Goal: Transaction & Acquisition: Purchase product/service

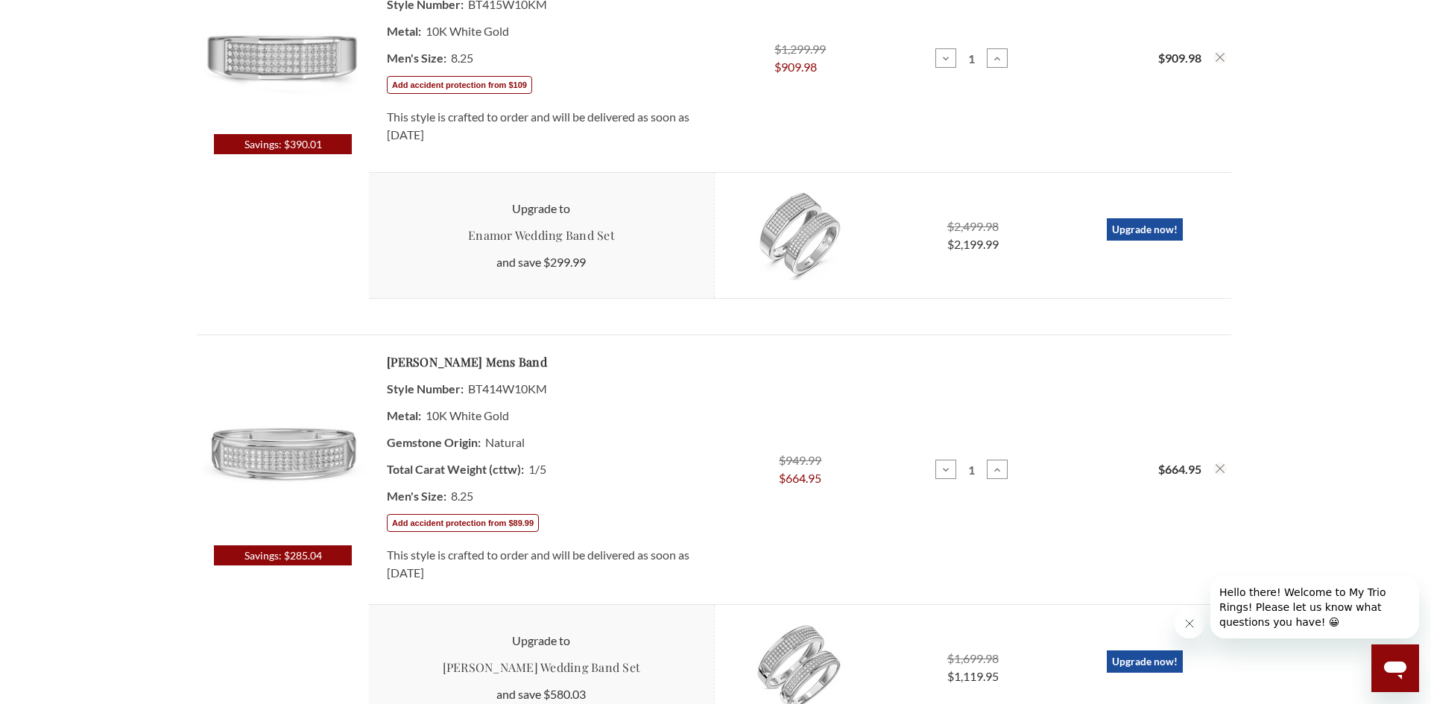
scroll to position [479, 0]
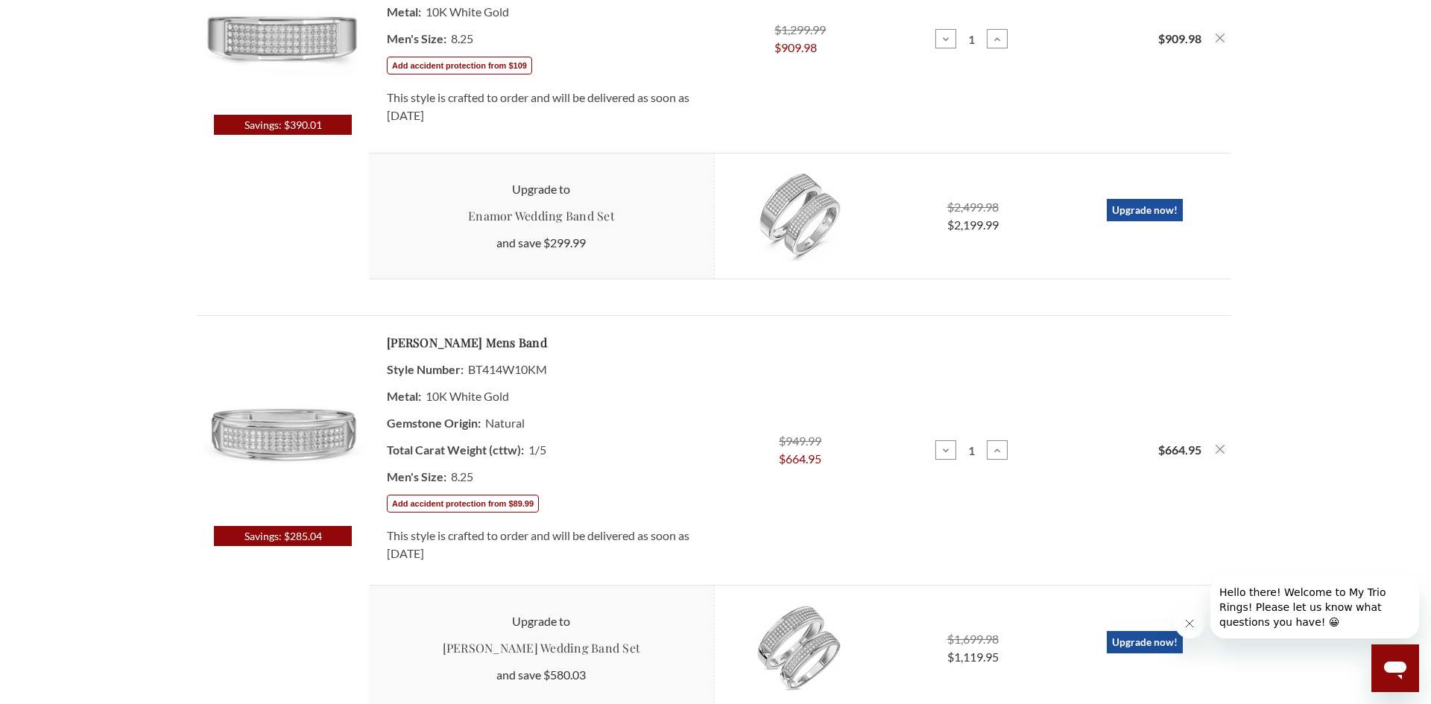
click at [235, 446] on img at bounding box center [282, 440] width 171 height 171
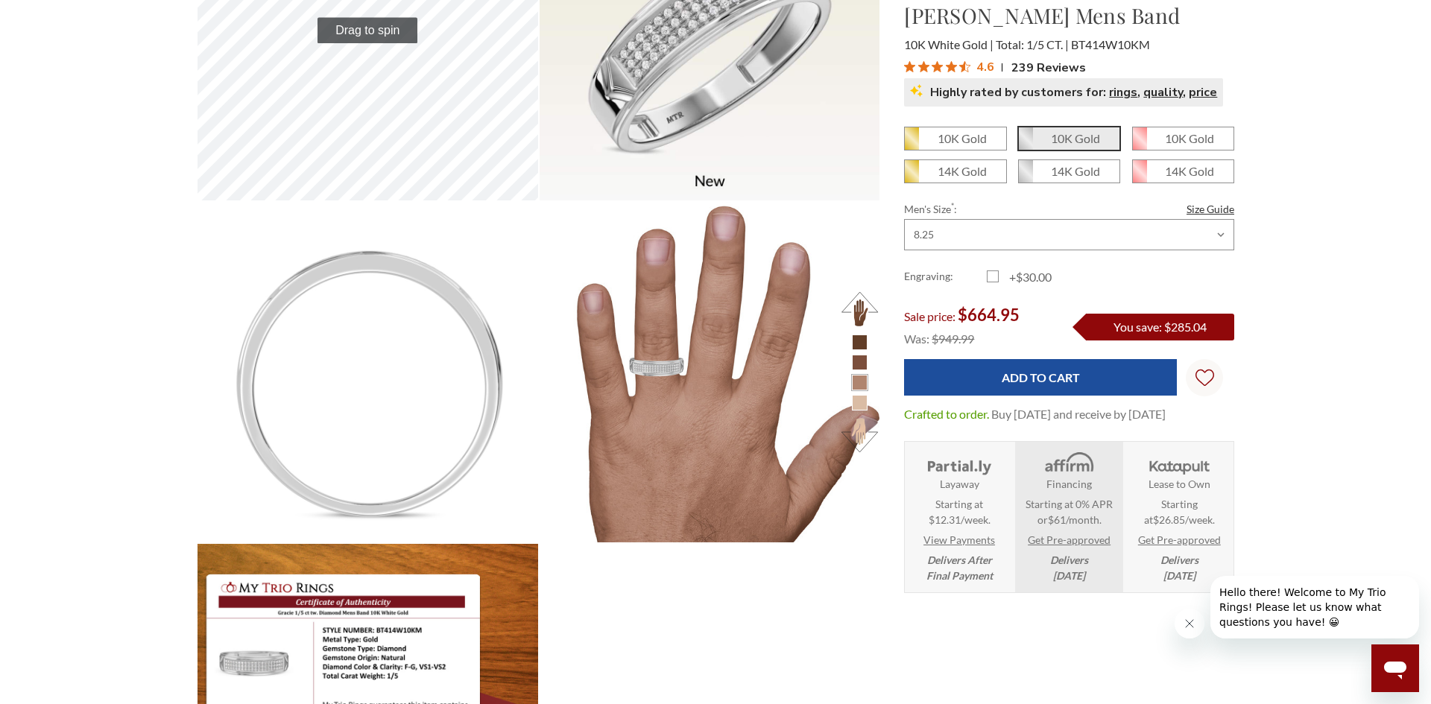
scroll to position [636, 0]
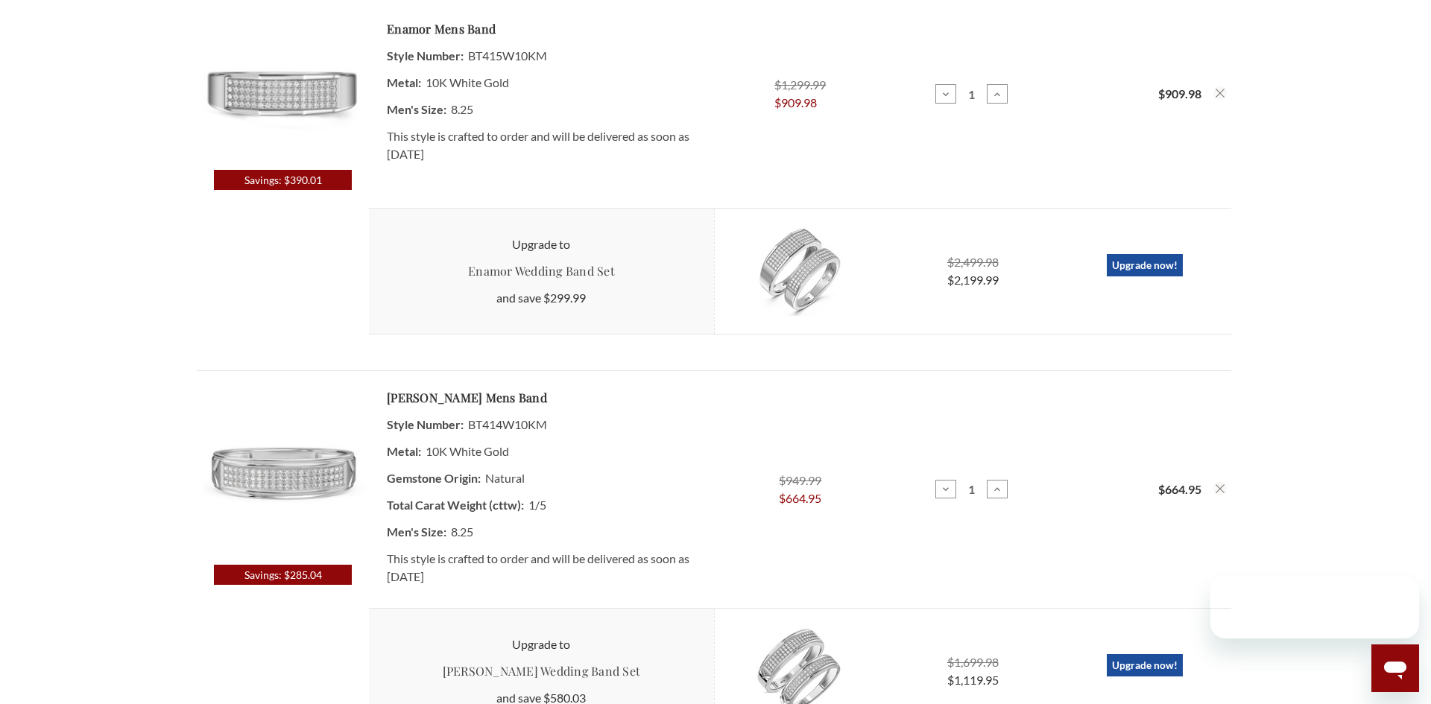
click at [300, 85] on img at bounding box center [282, 84] width 171 height 171
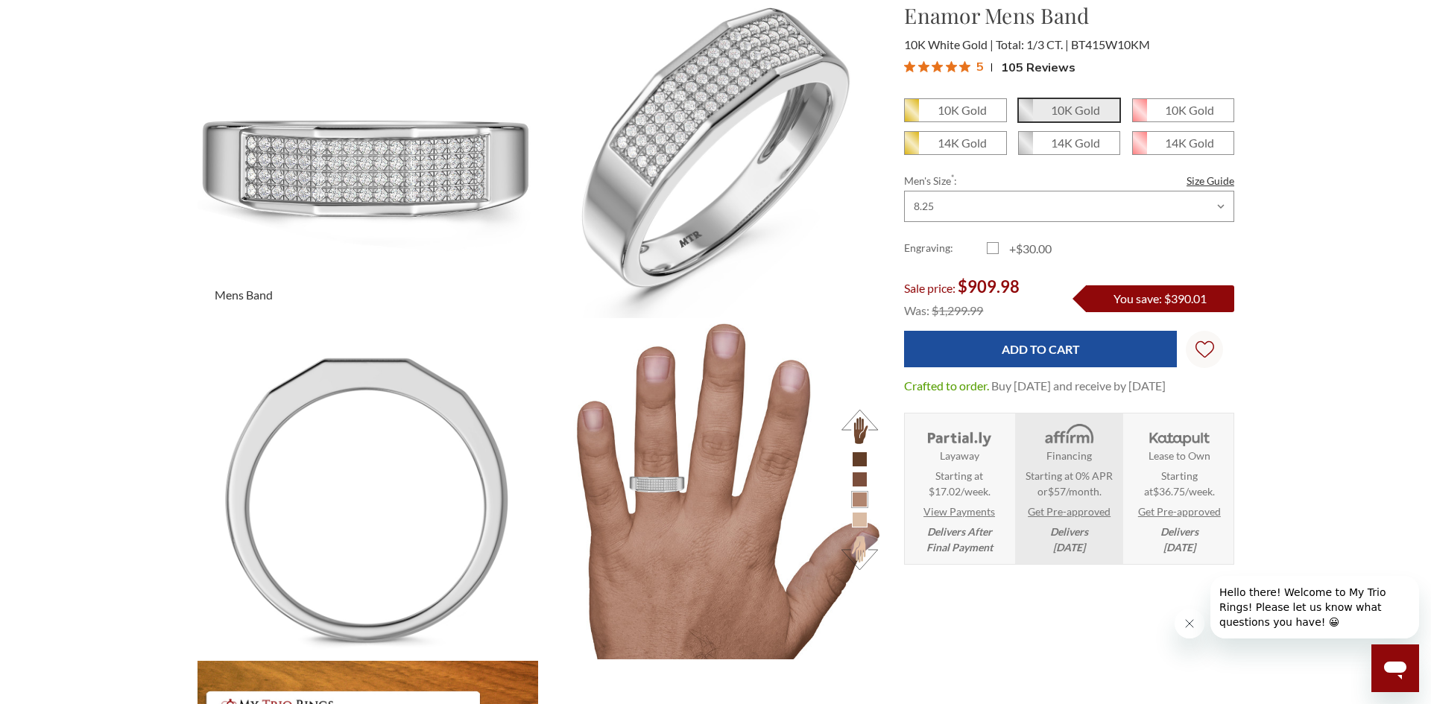
scroll to position [168, 0]
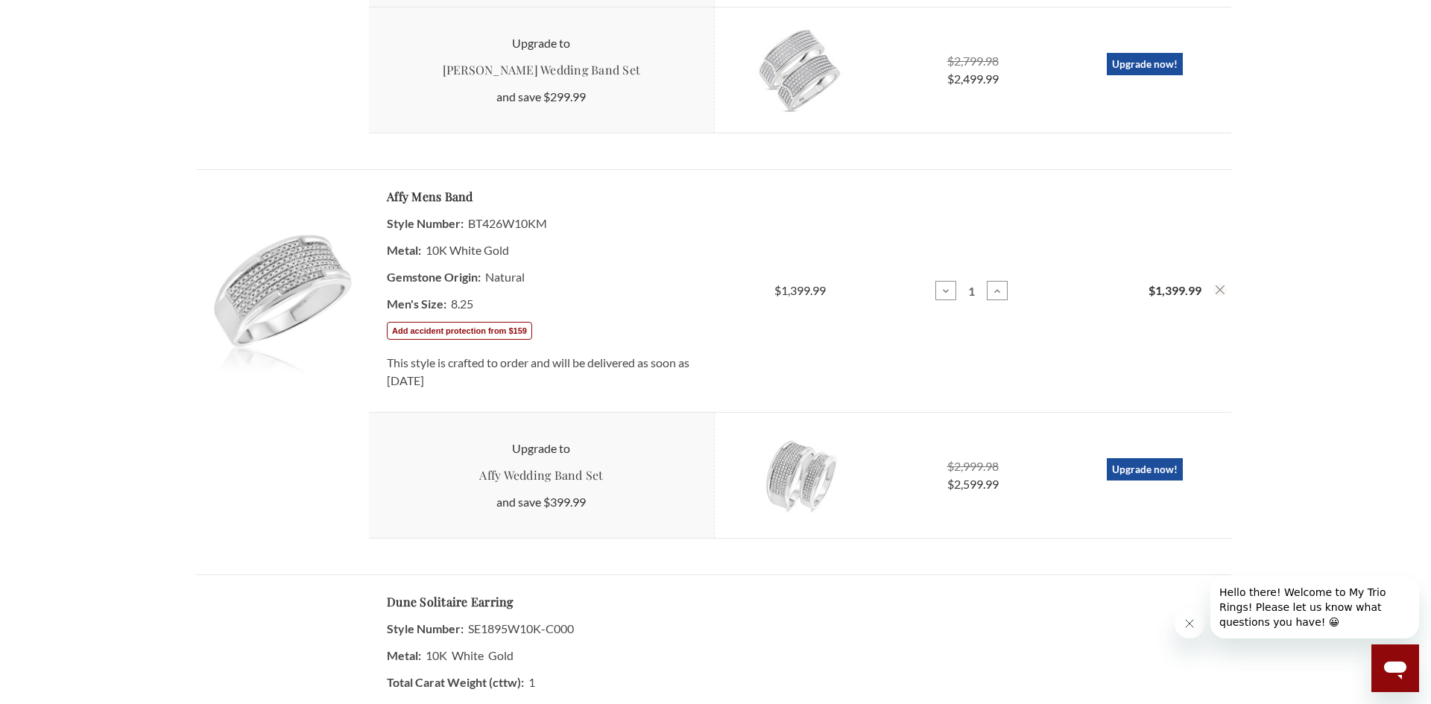
scroll to position [1609, 0]
